Goal: Find specific fact: Find specific fact

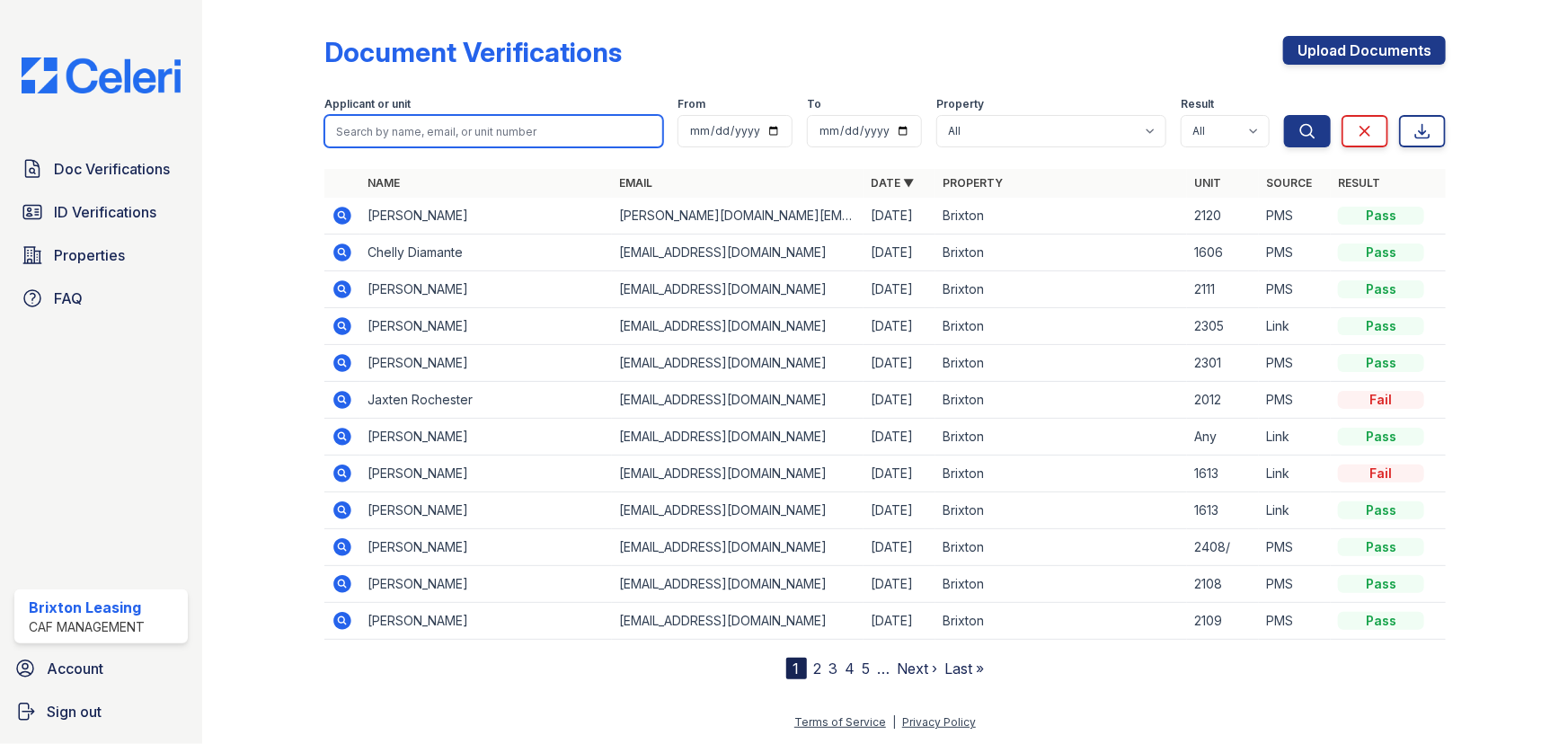
click at [469, 140] on input "search" at bounding box center [493, 130] width 338 height 32
type input "cesar'"
click at [1284, 115] on button "Search" at bounding box center [1306, 130] width 46 height 32
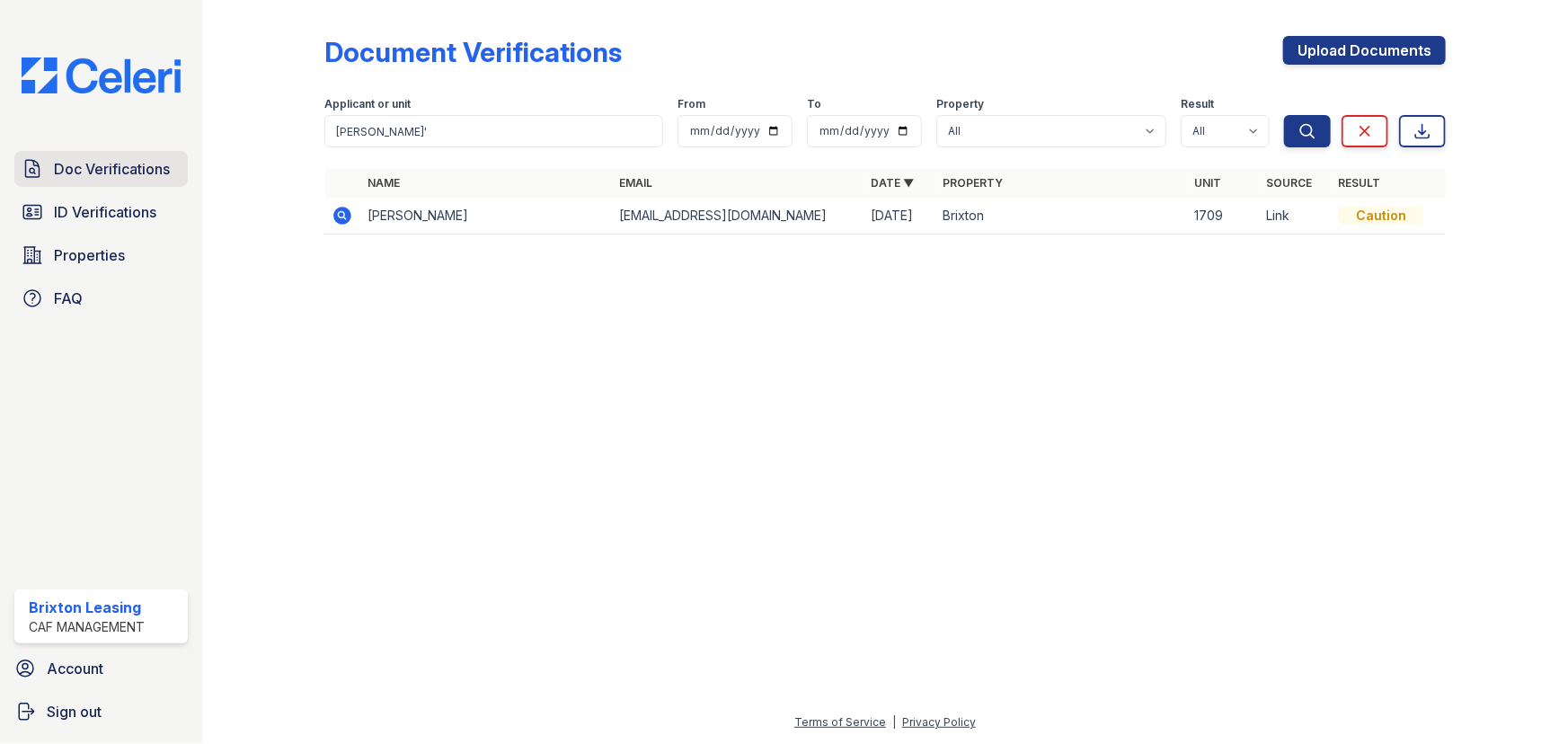
click at [66, 166] on span "Doc Verifications" at bounding box center [111, 169] width 116 height 22
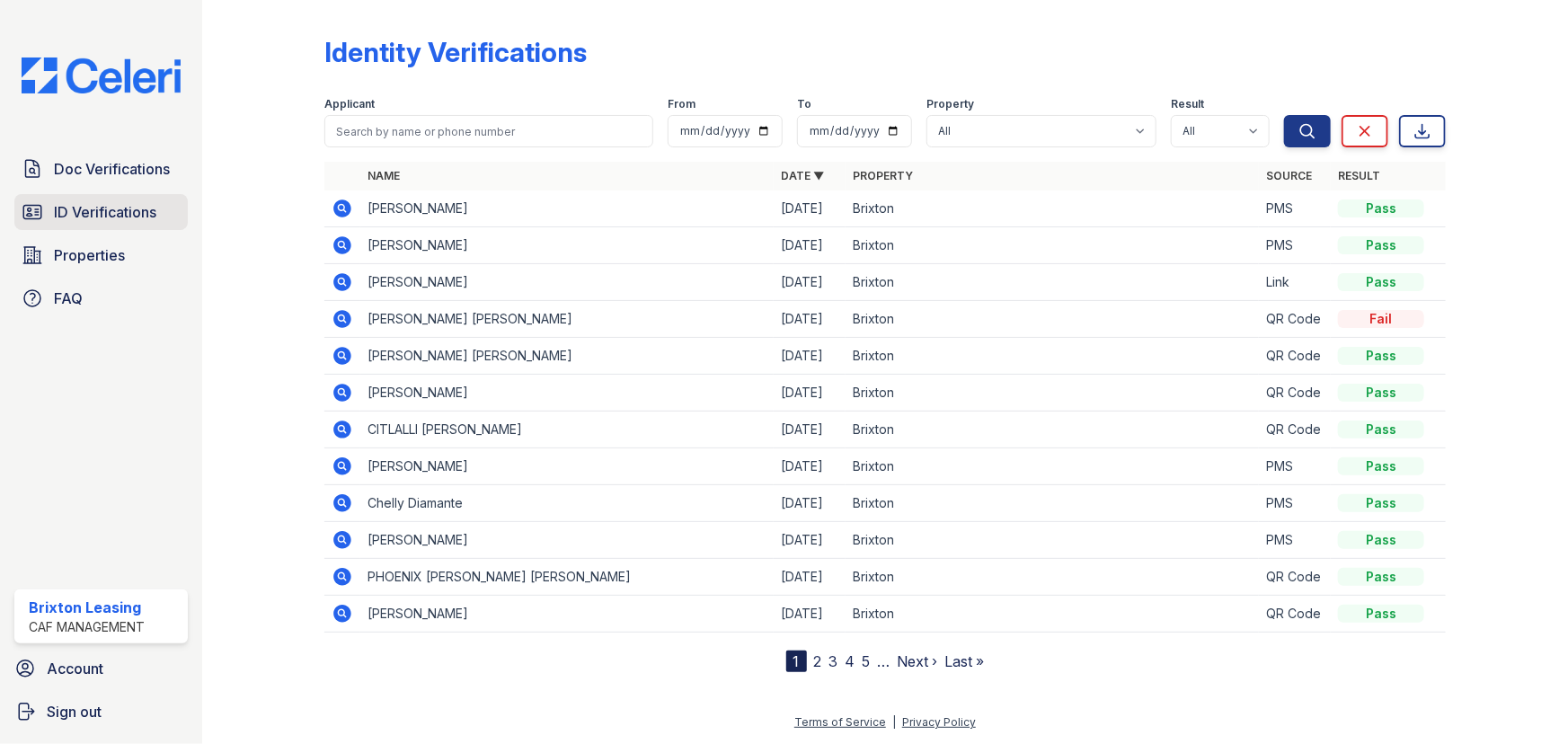
click at [88, 220] on span "ID Verifications" at bounding box center [105, 212] width 102 height 22
click at [98, 159] on span "Doc Verifications" at bounding box center [111, 169] width 116 height 22
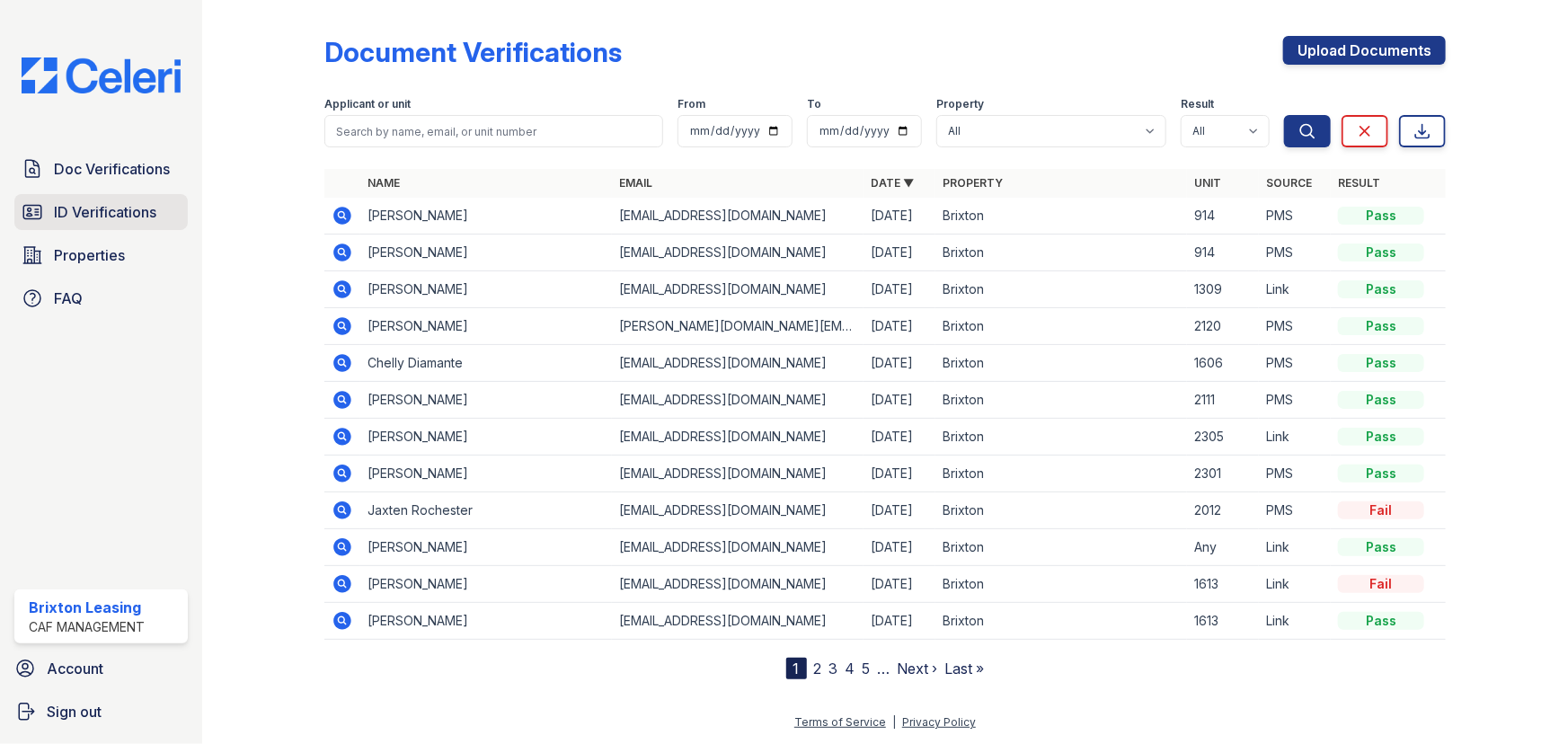
click at [40, 204] on icon at bounding box center [33, 212] width 22 height 22
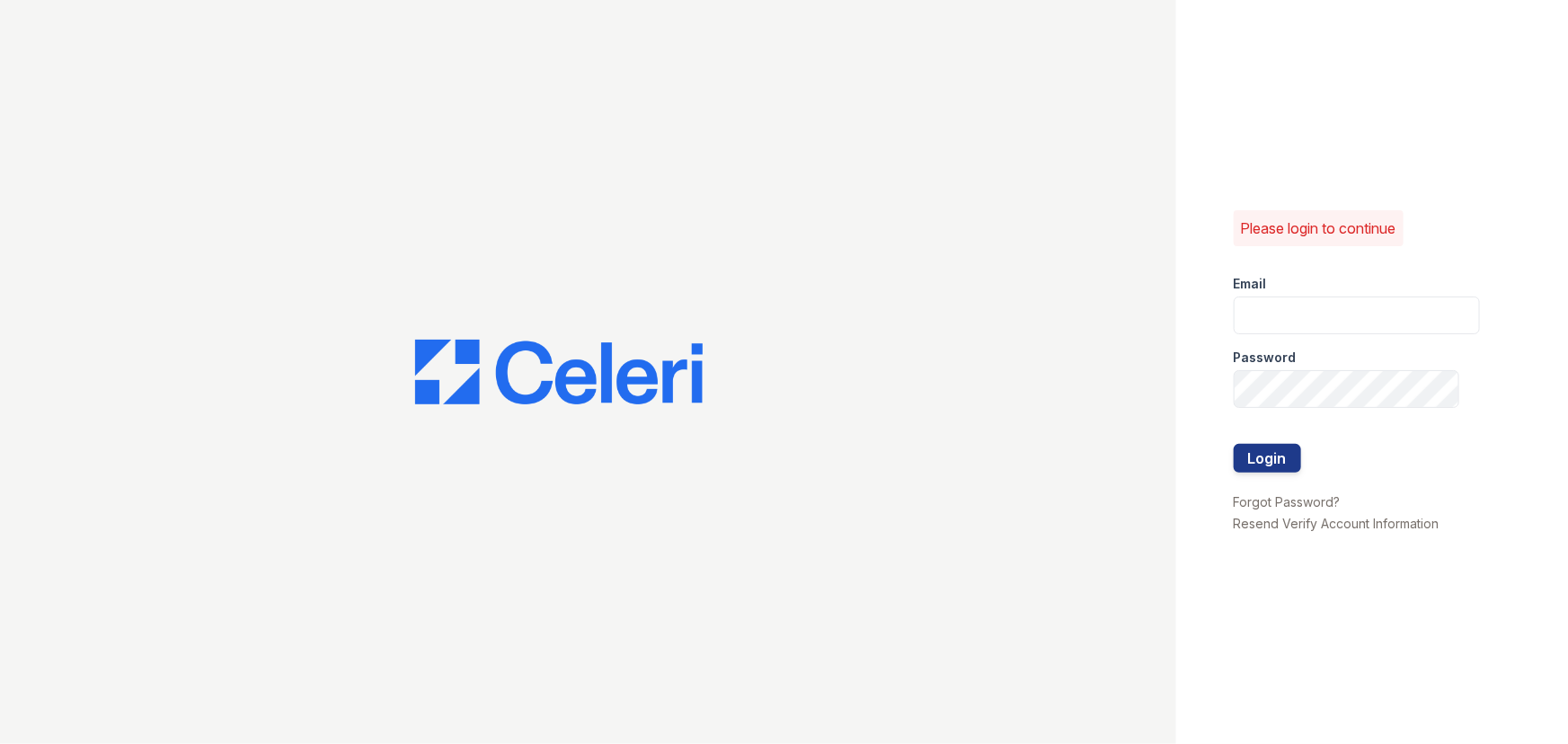
click at [56, 192] on div at bounding box center [588, 372] width 1176 height 744
type input "brixton2@cafmanagement.com"
click at [1288, 451] on button "Login" at bounding box center [1267, 459] width 67 height 29
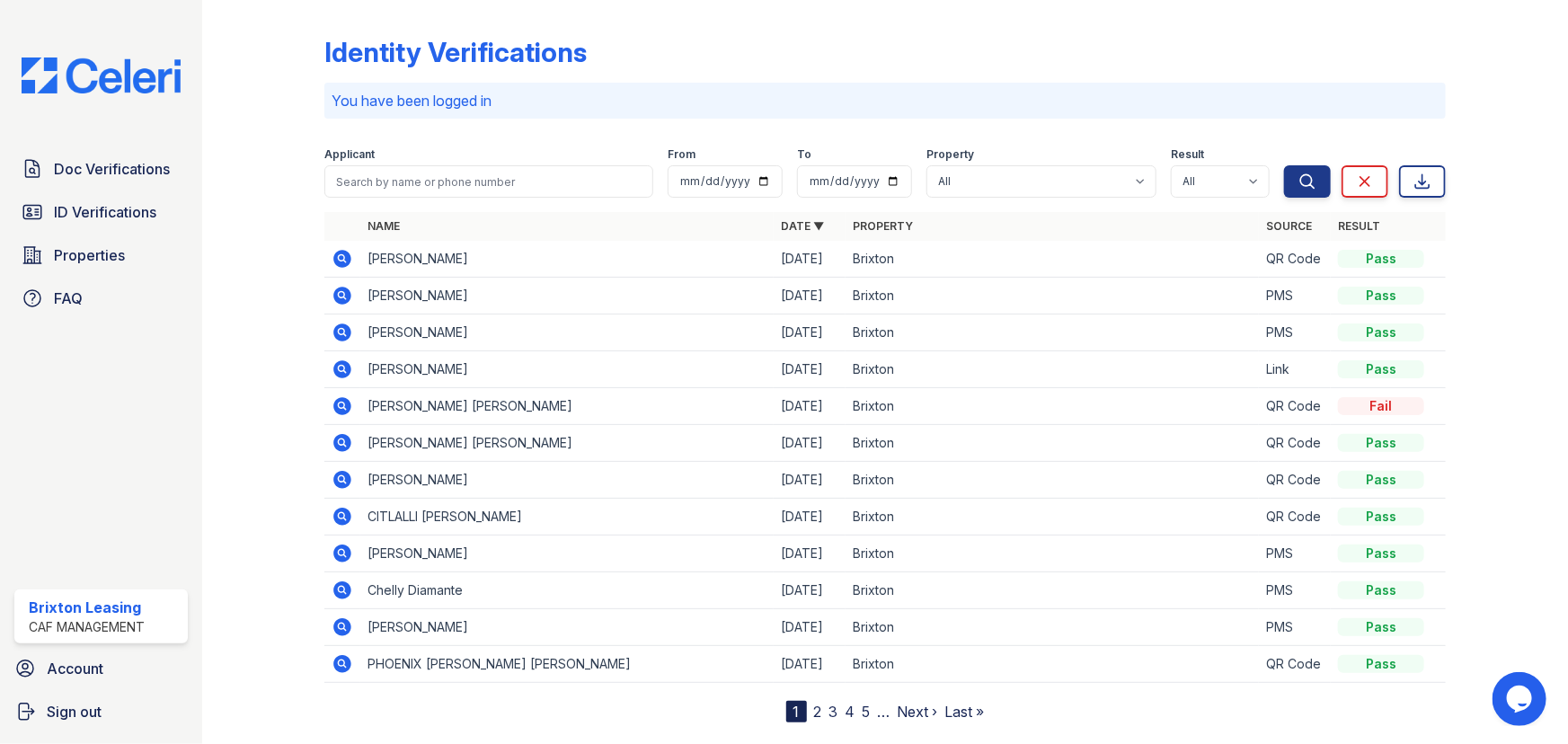
click at [338, 255] on icon at bounding box center [343, 259] width 22 height 22
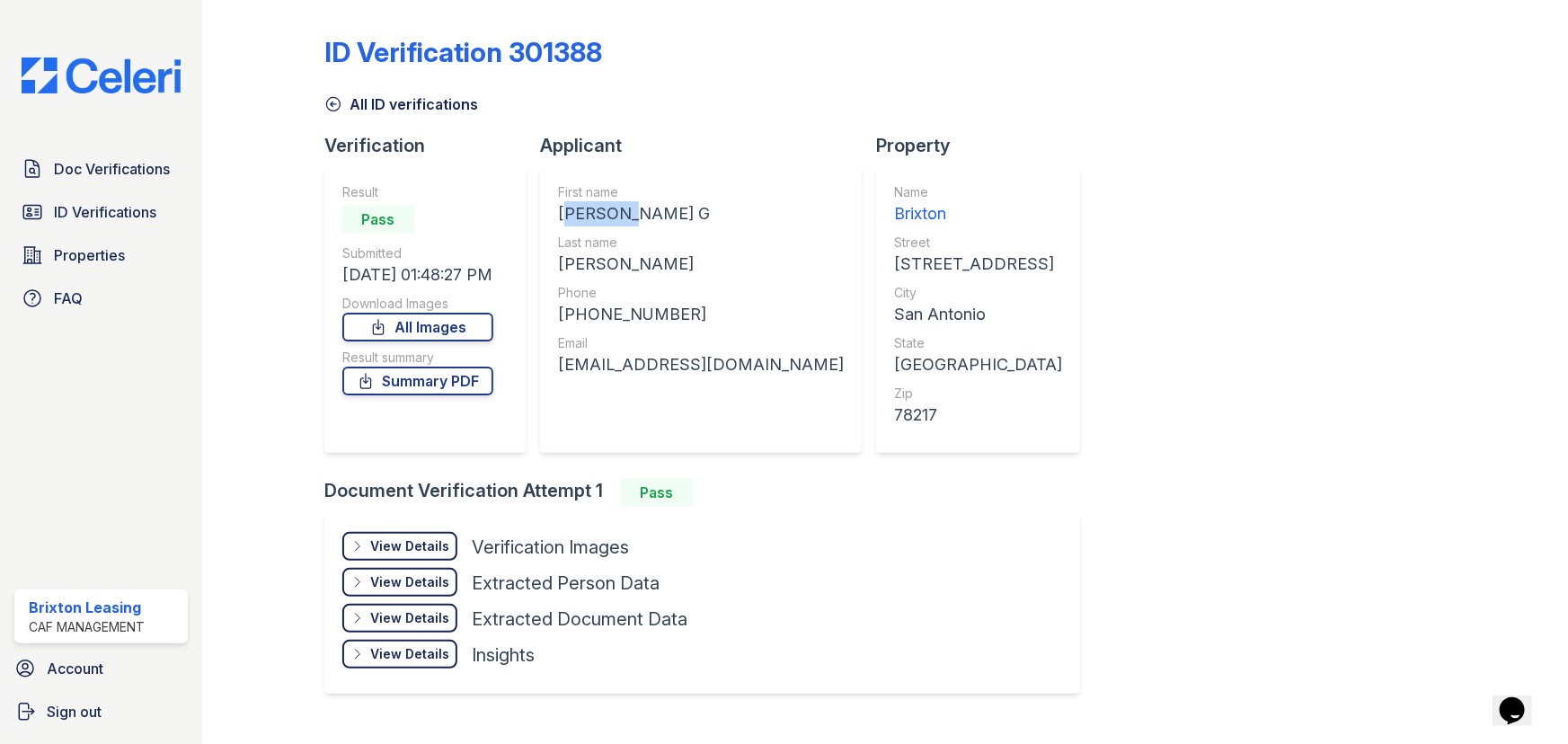
drag, startPoint x: 632, startPoint y: 215, endPoint x: 545, endPoint y: 217, distance: 87.0
click at [545, 217] on div "First name [PERSON_NAME] G Last name [PERSON_NAME] Phone [PHONE_NUMBER] Email […" at bounding box center [700, 308] width 322 height 287
copy div "[PERSON_NAME]"
click at [602, 306] on div "[PHONE_NUMBER]" at bounding box center [700, 315] width 285 height 26
click at [602, 307] on div "[PHONE_NUMBER]" at bounding box center [700, 315] width 285 height 26
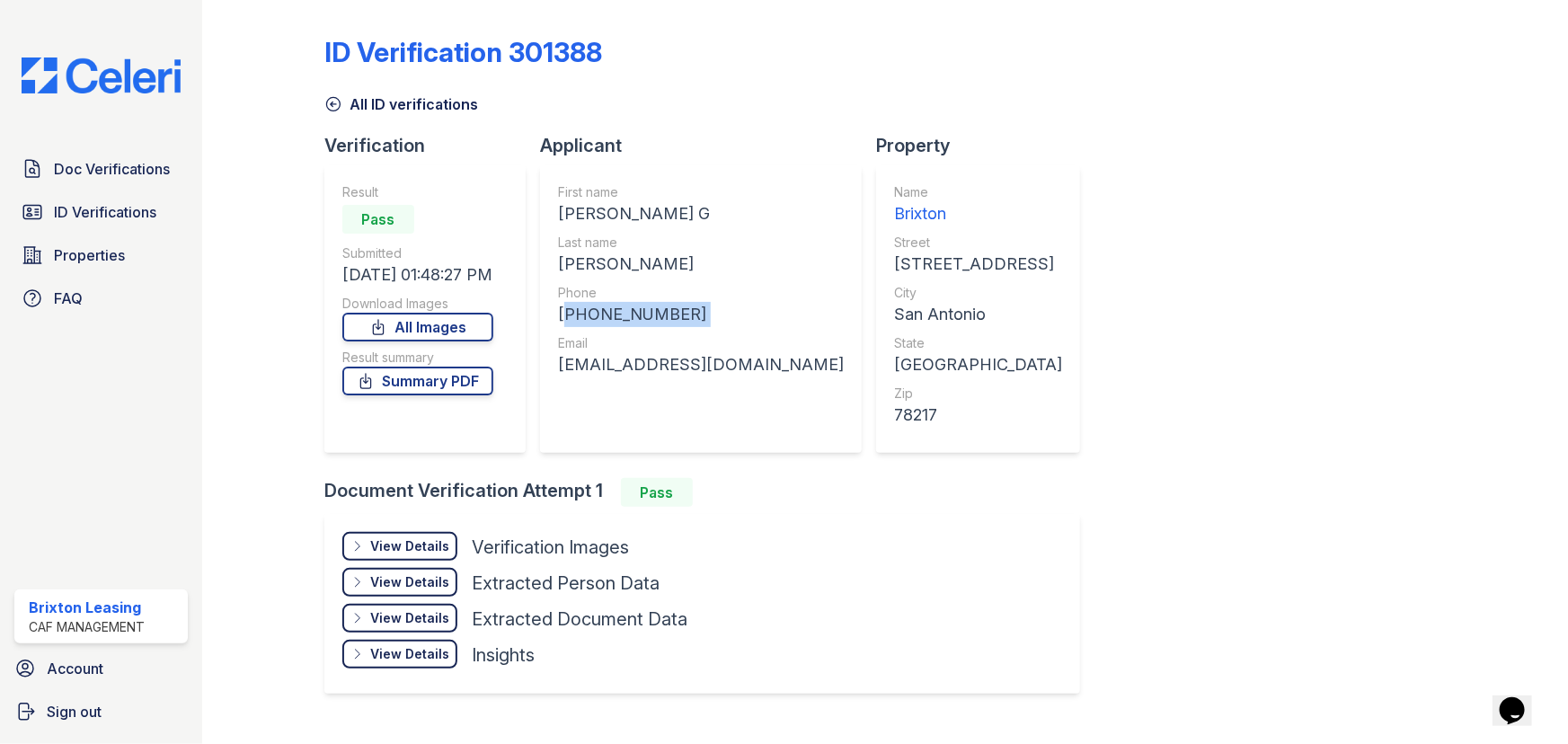
click at [602, 308] on div "[PHONE_NUMBER]" at bounding box center [700, 315] width 285 height 26
copy div "[PHONE_NUMBER]"
